Goal: Navigation & Orientation: Go to known website

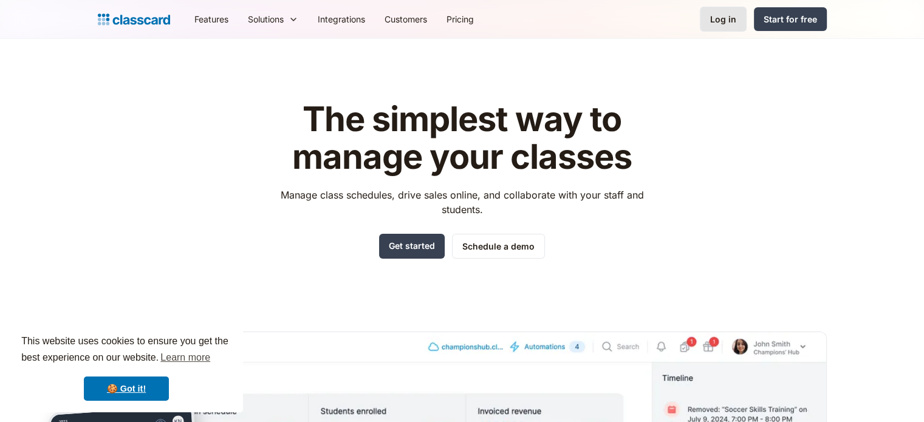
click at [722, 10] on link "Log in" at bounding box center [723, 19] width 47 height 25
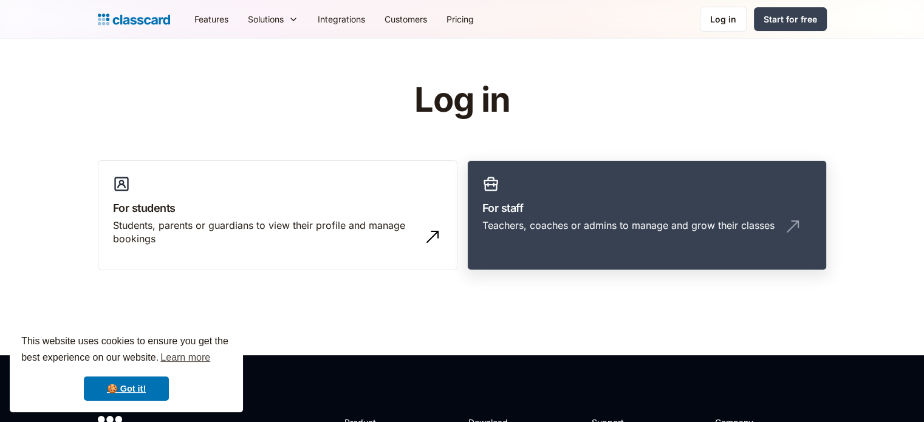
click at [533, 173] on link "For staff Teachers, coaches or admins to manage and grow their classes" at bounding box center [647, 215] width 360 height 111
